Goal: Book appointment/travel/reservation

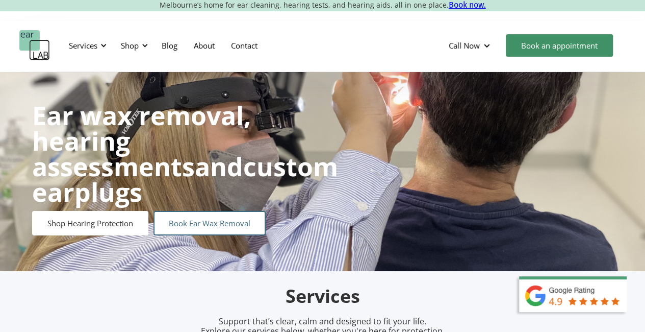
click at [206, 211] on link "Book Ear Wax Removal" at bounding box center [210, 223] width 112 height 24
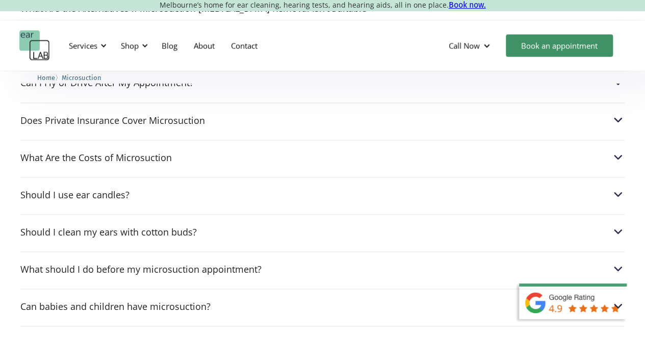
scroll to position [2805, 0]
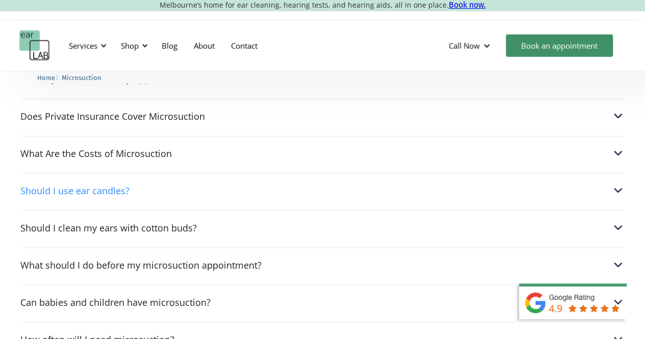
click at [616, 184] on img at bounding box center [618, 190] width 13 height 13
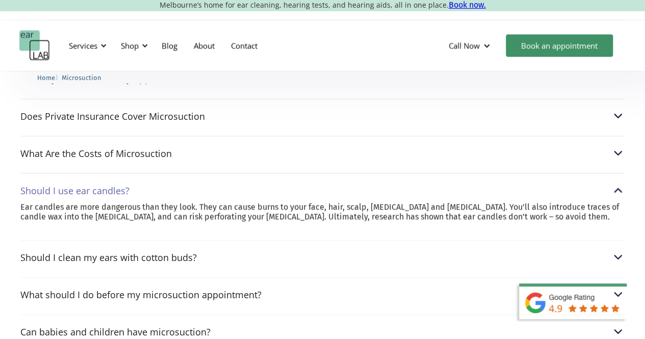
click at [616, 184] on img at bounding box center [618, 190] width 13 height 13
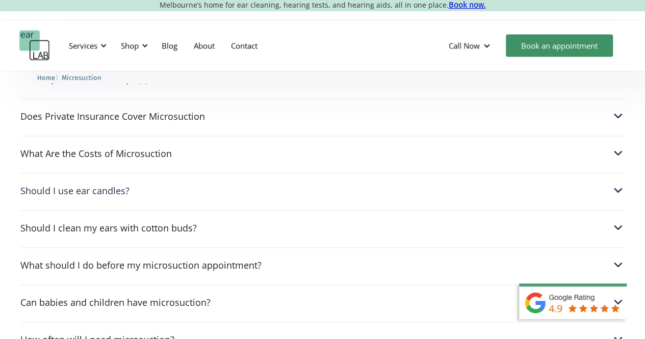
click at [616, 184] on img at bounding box center [618, 190] width 13 height 13
